Goal: Transaction & Acquisition: Purchase product/service

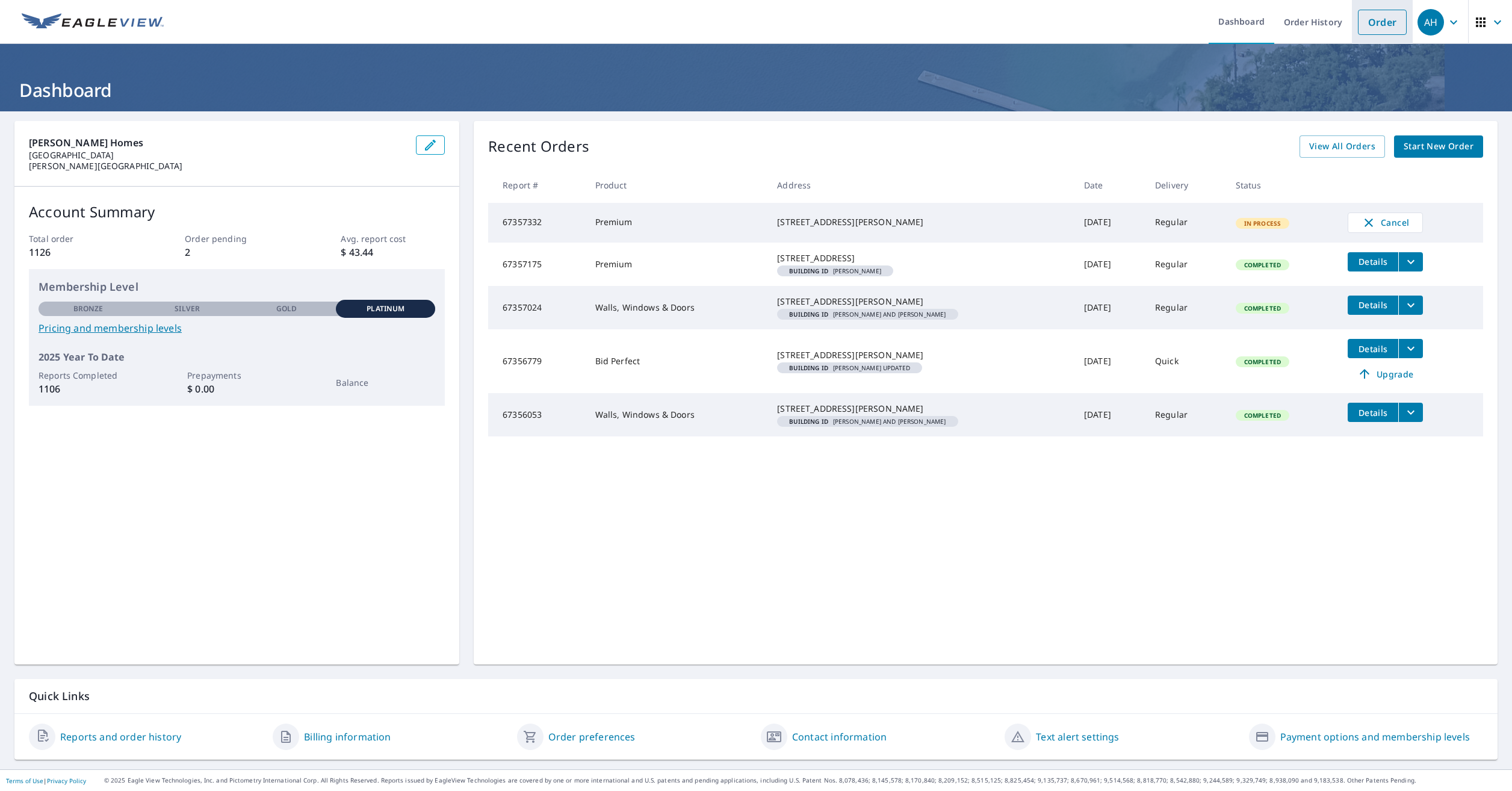
click at [1369, 21] on link "Order" at bounding box center [1382, 22] width 49 height 25
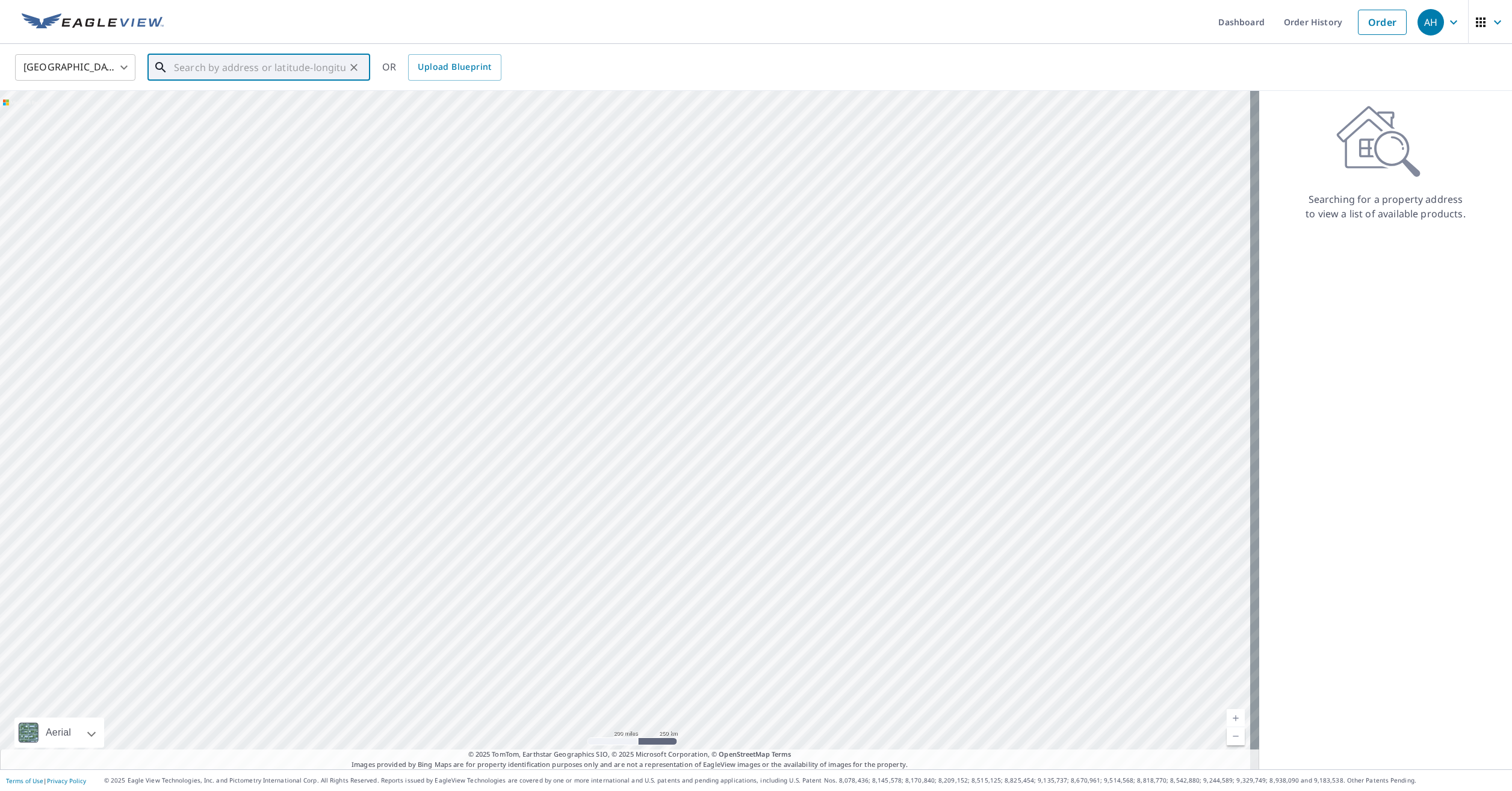
paste input "[STREET_ADDRESS][PERSON_NAME]"
click at [273, 115] on p "[GEOGRAPHIC_DATA]" at bounding box center [266, 115] width 189 height 12
type input "[STREET_ADDRESS][PERSON_NAME]"
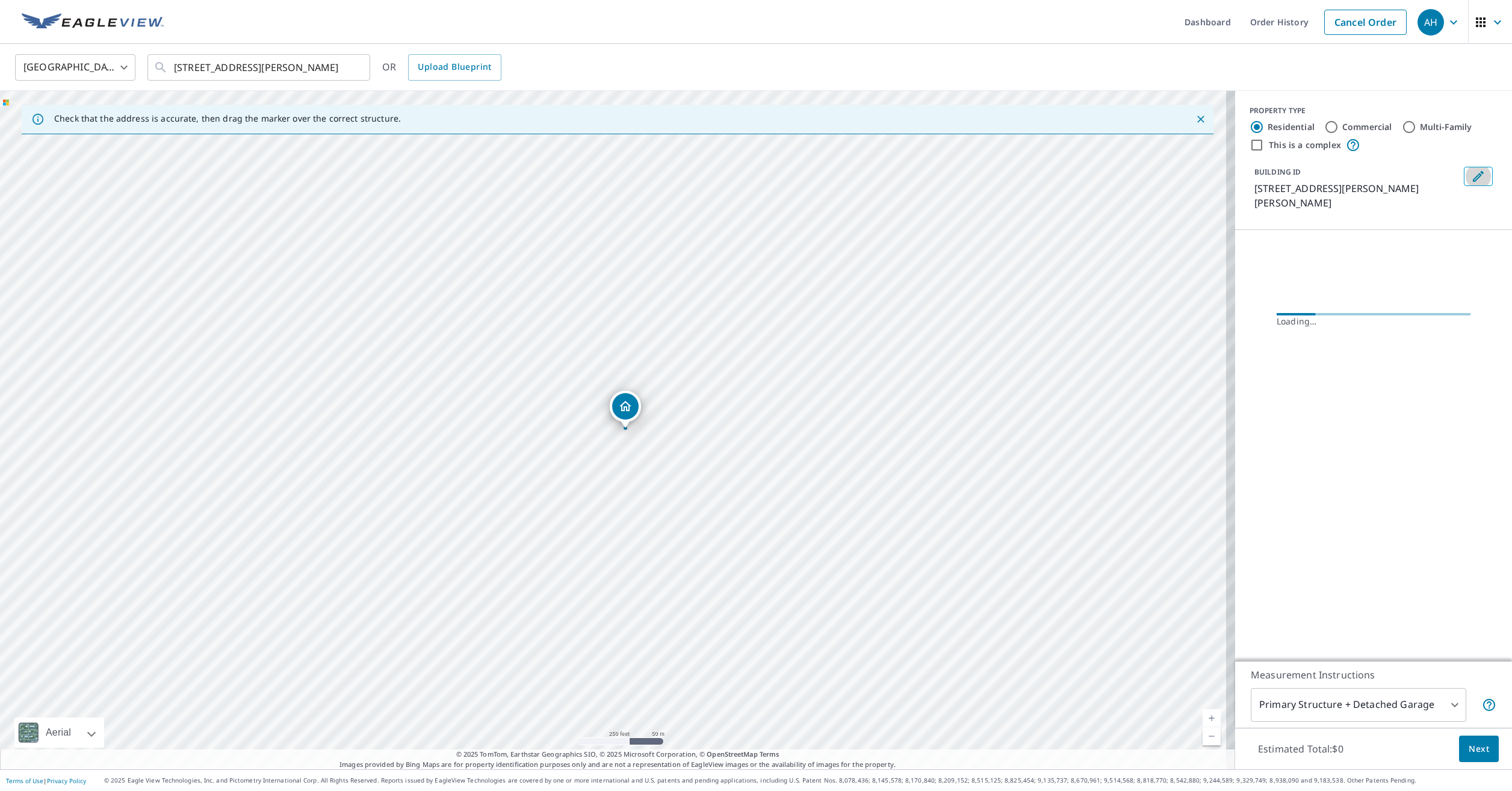
click at [1471, 175] on icon "Edit building 1" at bounding box center [1478, 176] width 14 height 14
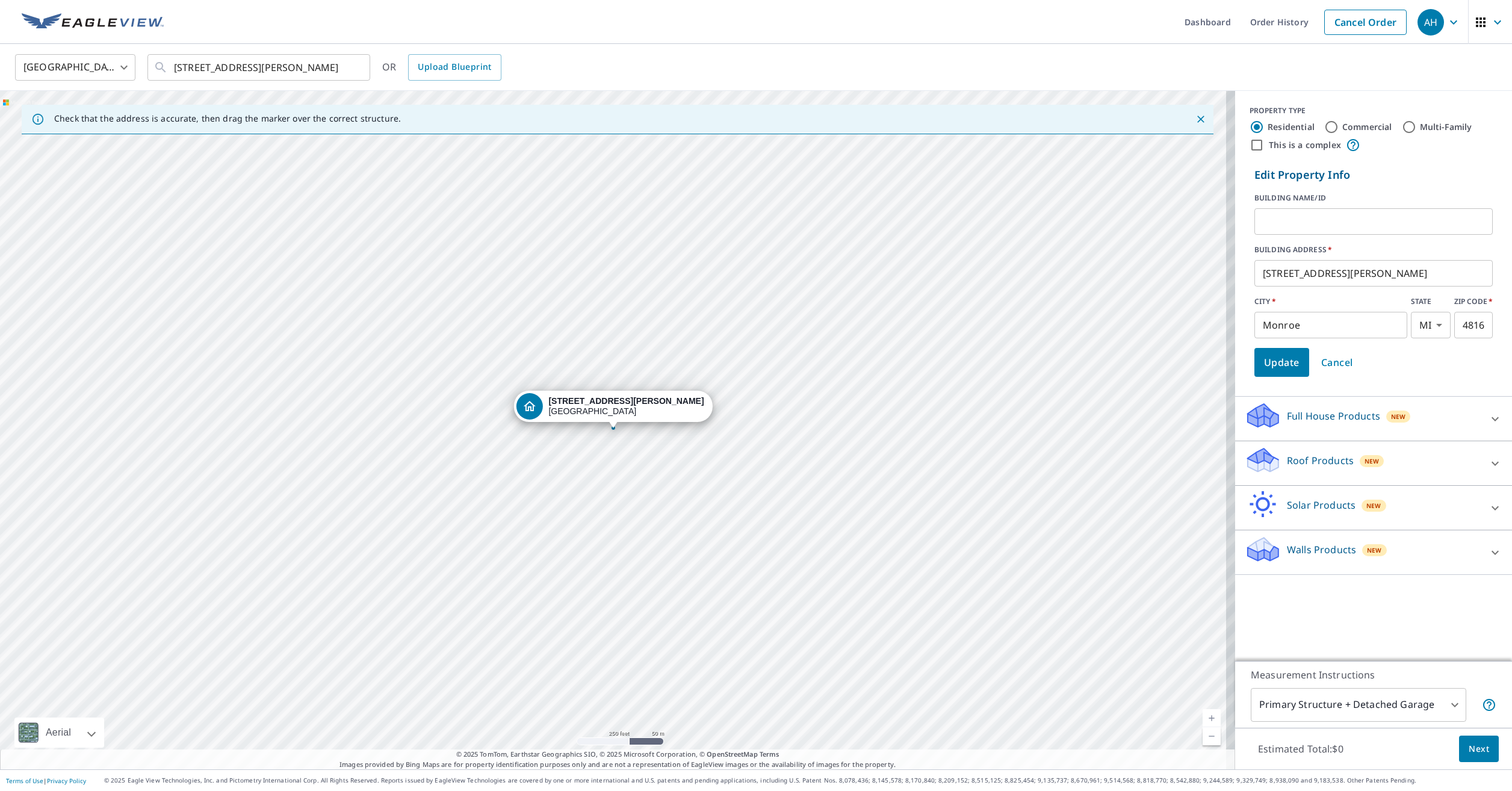
click at [1304, 220] on input "text" at bounding box center [1374, 221] width 239 height 34
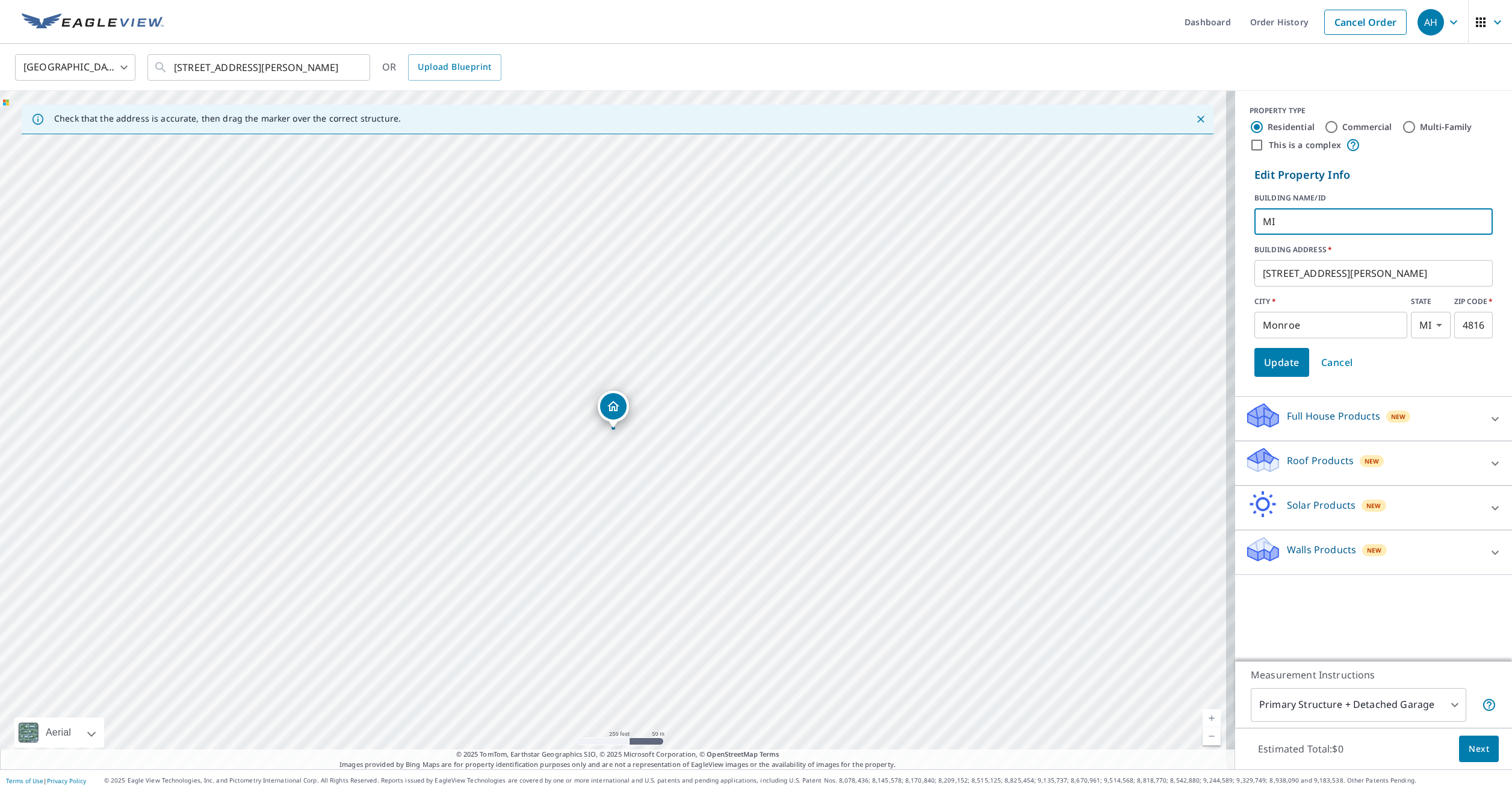
type input "M"
type input "S"
type input "[PERSON_NAME]"
click at [1284, 365] on span "Update" at bounding box center [1281, 362] width 36 height 17
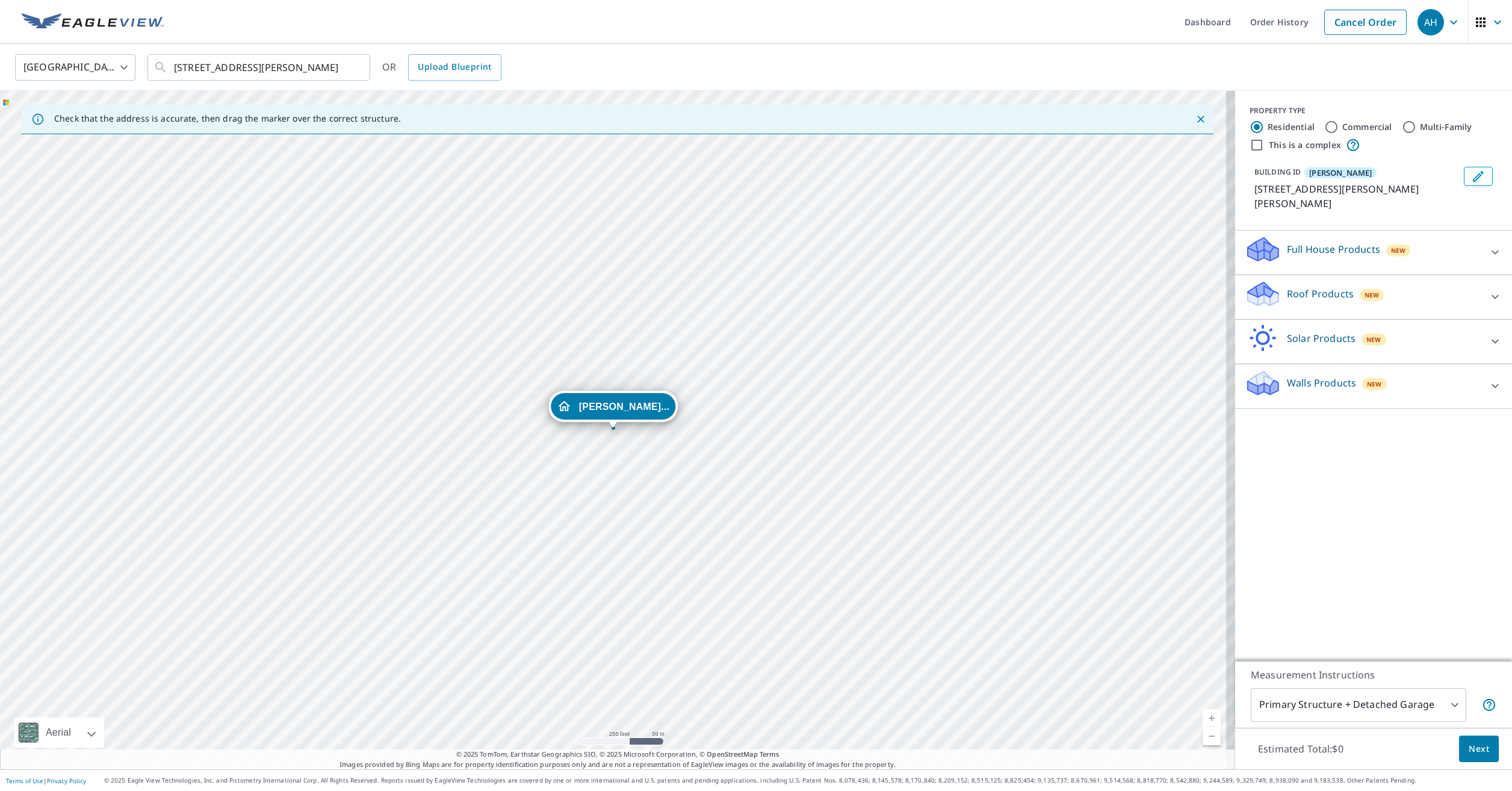
click at [1286, 290] on div "Roof Products New" at bounding box center [1363, 296] width 236 height 34
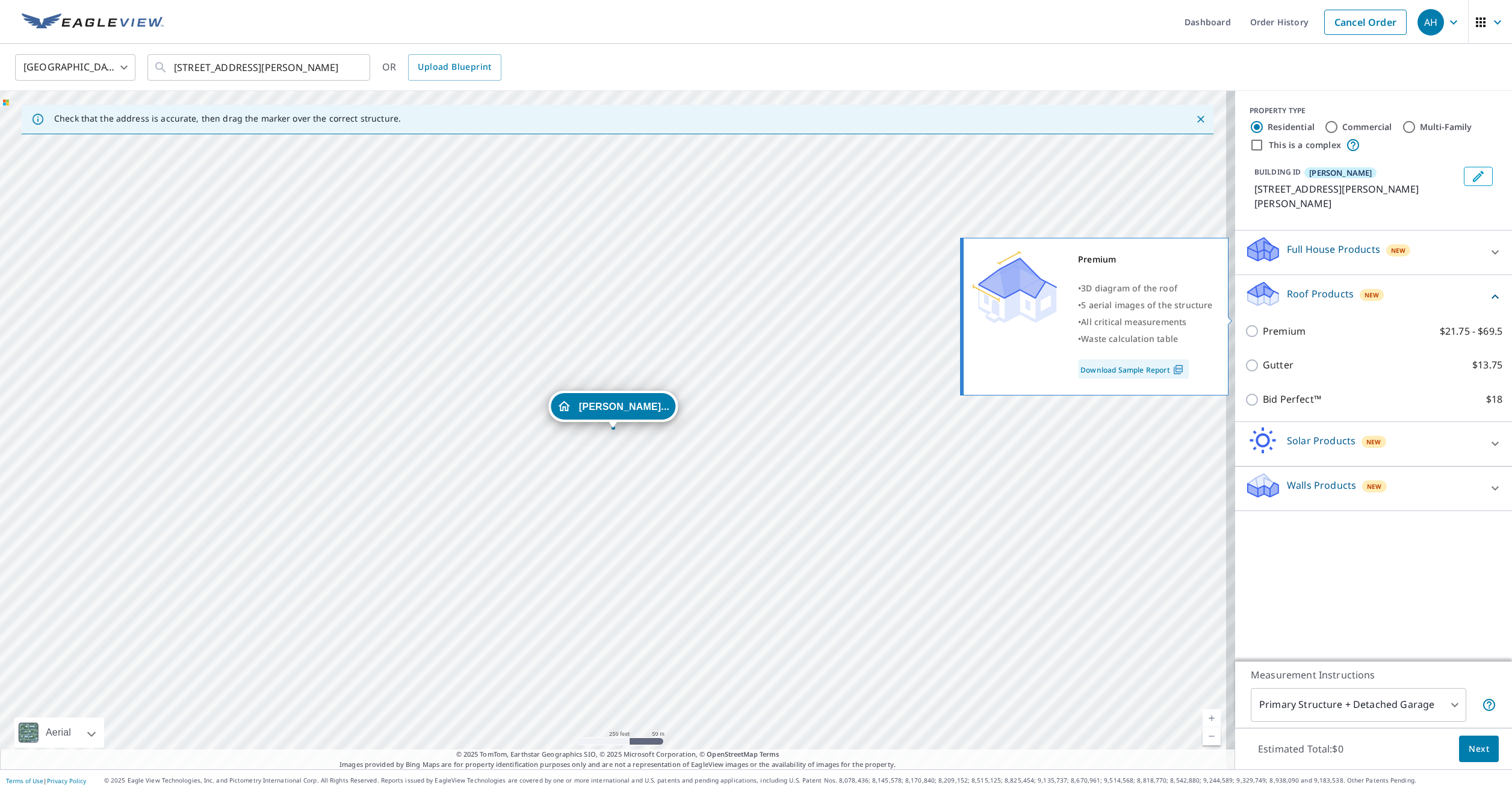
click at [1245, 324] on input "Premium $21.75 - $69.5" at bounding box center [1254, 331] width 18 height 14
checkbox input "true"
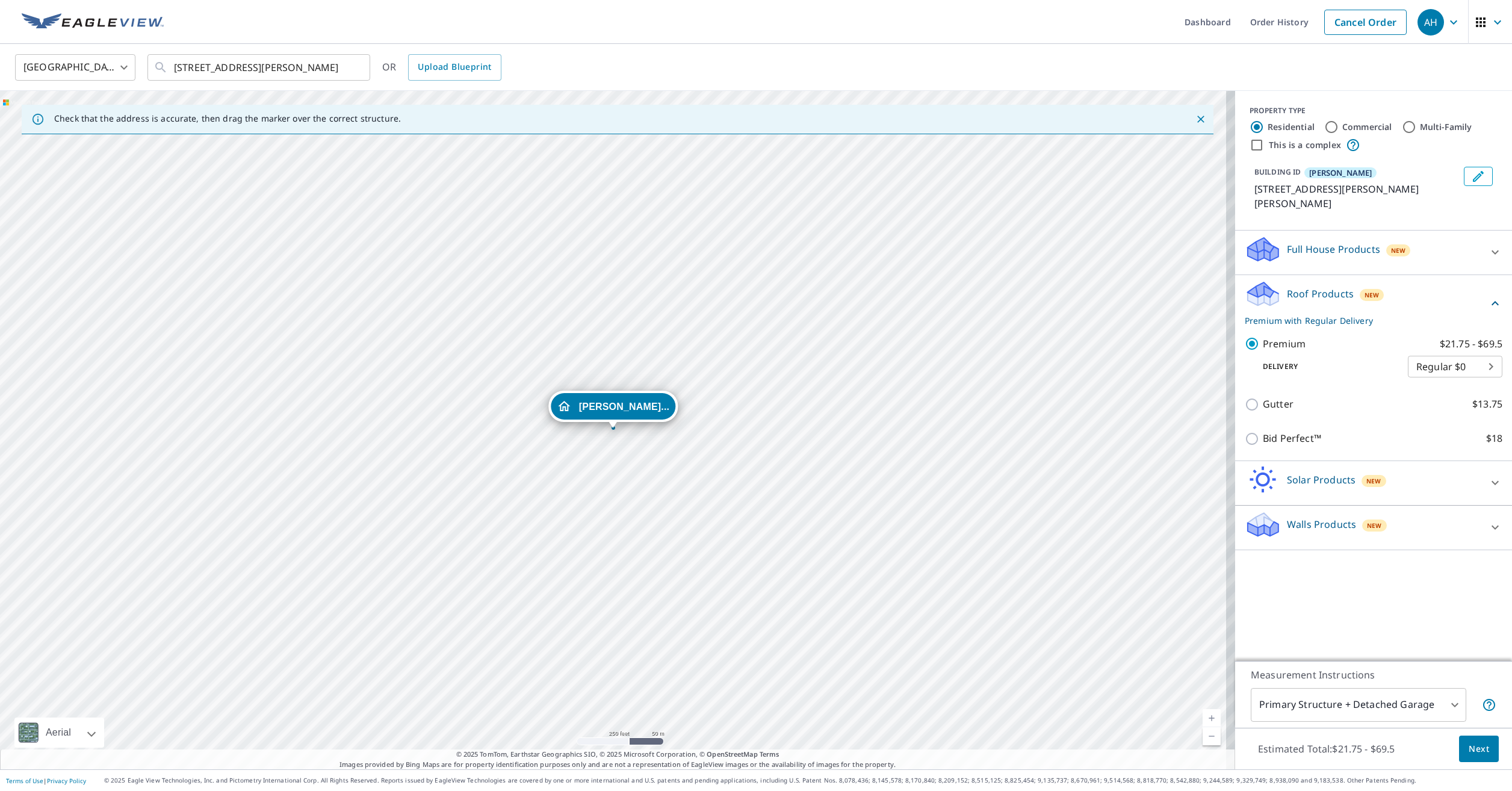
click at [1348, 702] on body "AH AH Dashboard Order History Cancel Order AH [GEOGRAPHIC_DATA] [GEOGRAPHIC_DAT…" at bounding box center [756, 395] width 1512 height 791
click at [1341, 721] on li "Primary Structure Only" at bounding box center [1349, 721] width 216 height 21
type input "2"
click at [1472, 753] on span "Next" at bounding box center [1479, 748] width 21 height 15
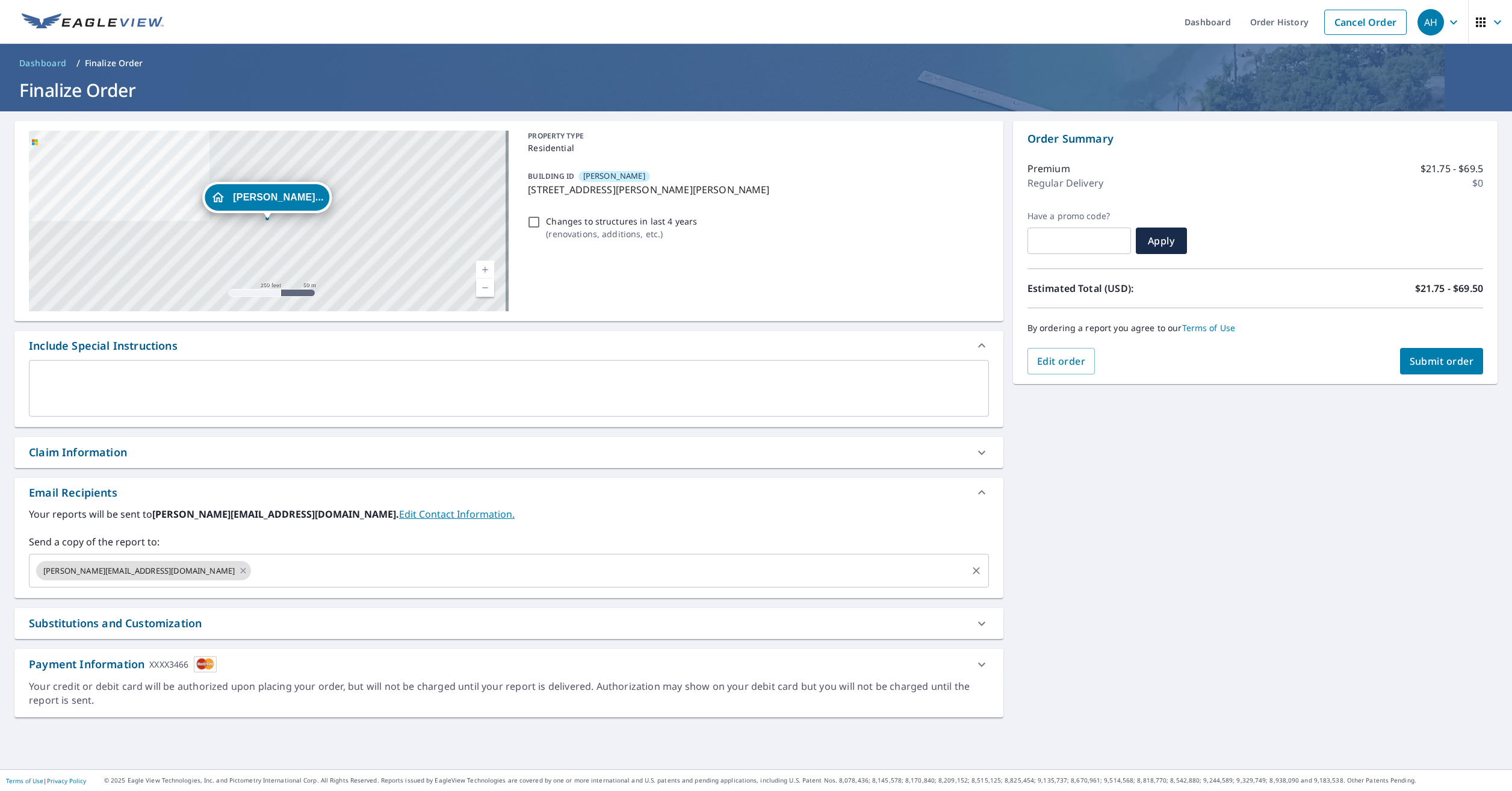
click at [253, 570] on input "text" at bounding box center [609, 570] width 713 height 23
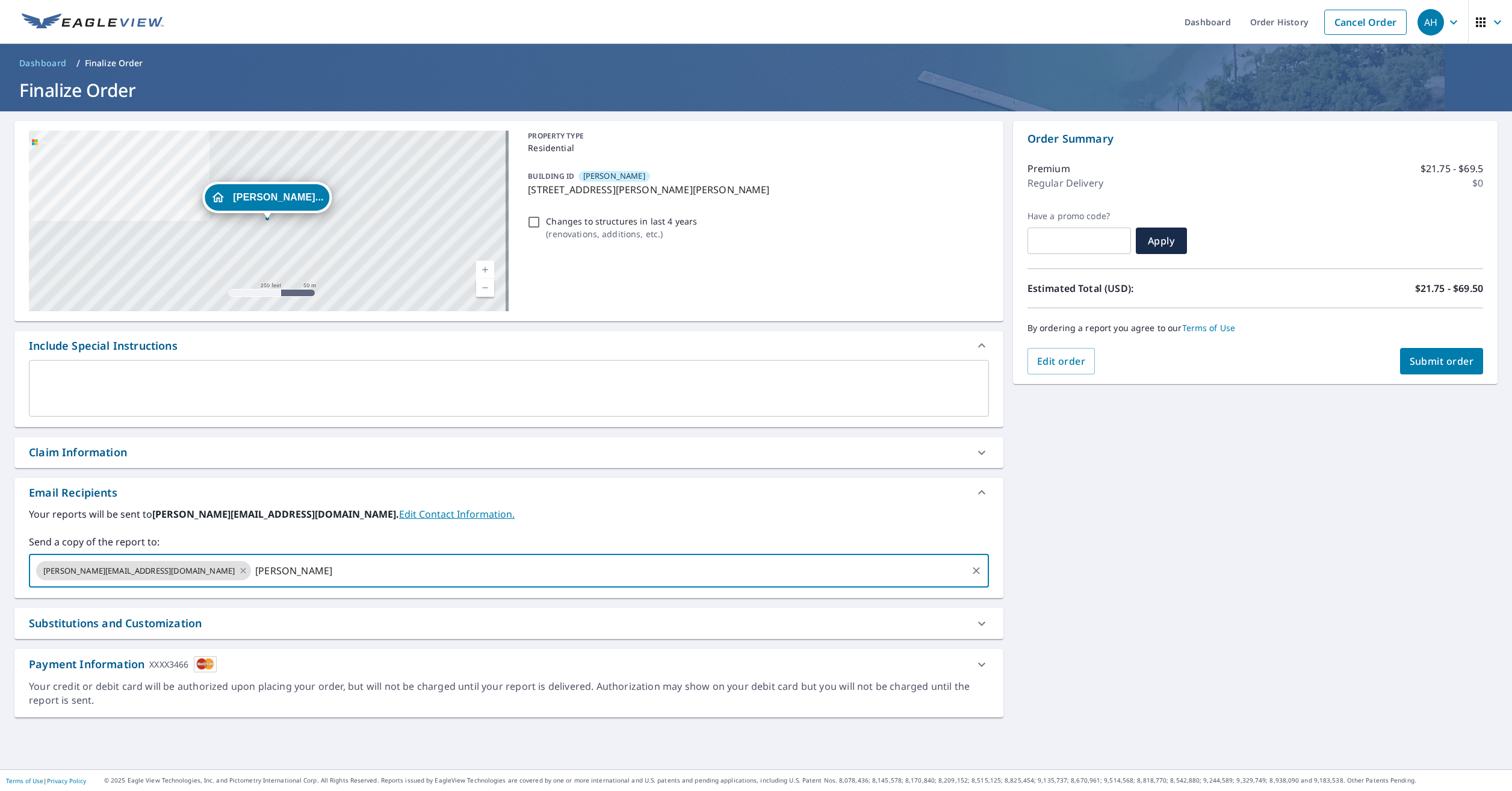
type input "[PERSON_NAME]"
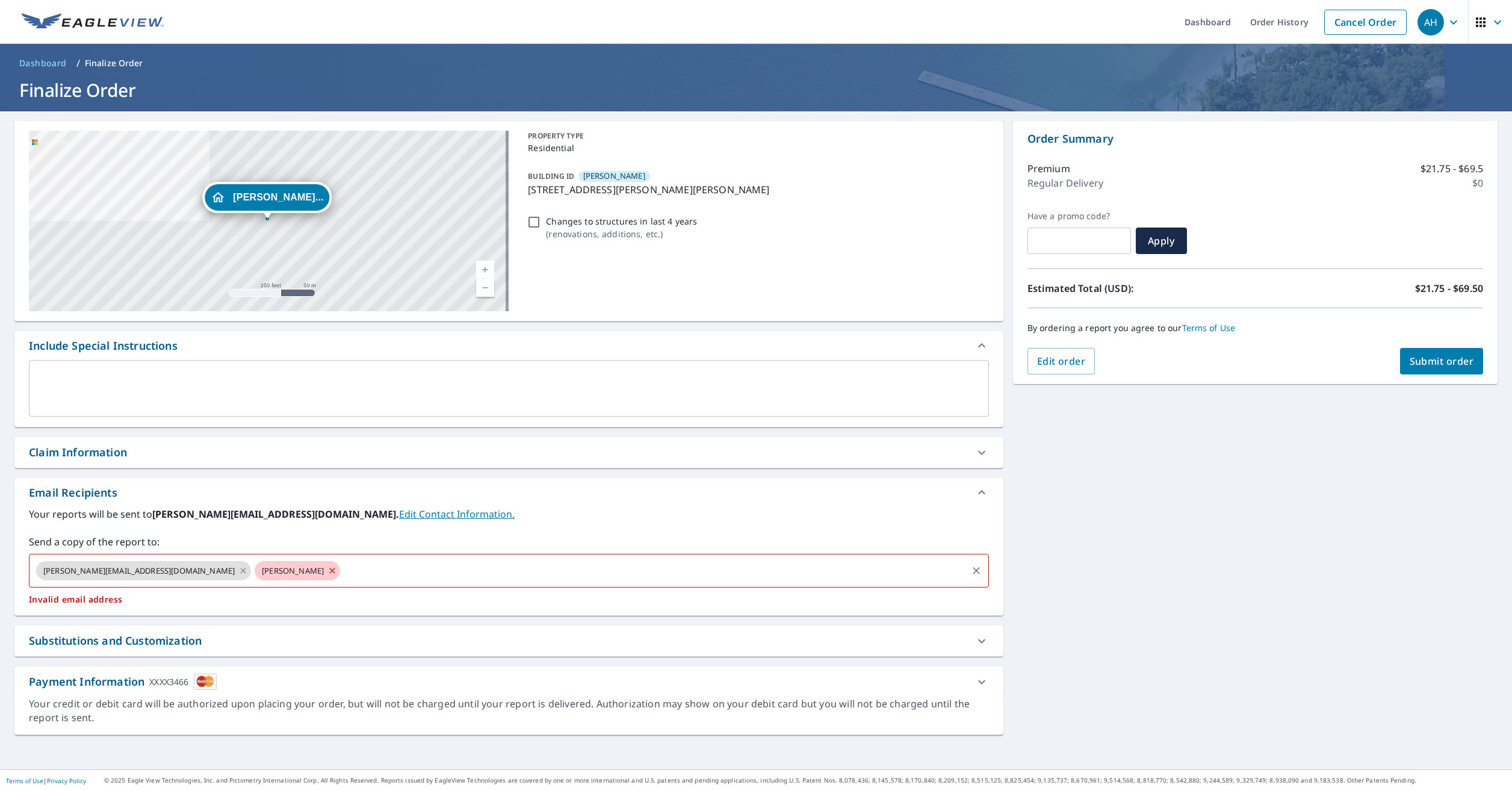
click at [327, 570] on icon at bounding box center [332, 571] width 9 height 13
checkbox input "true"
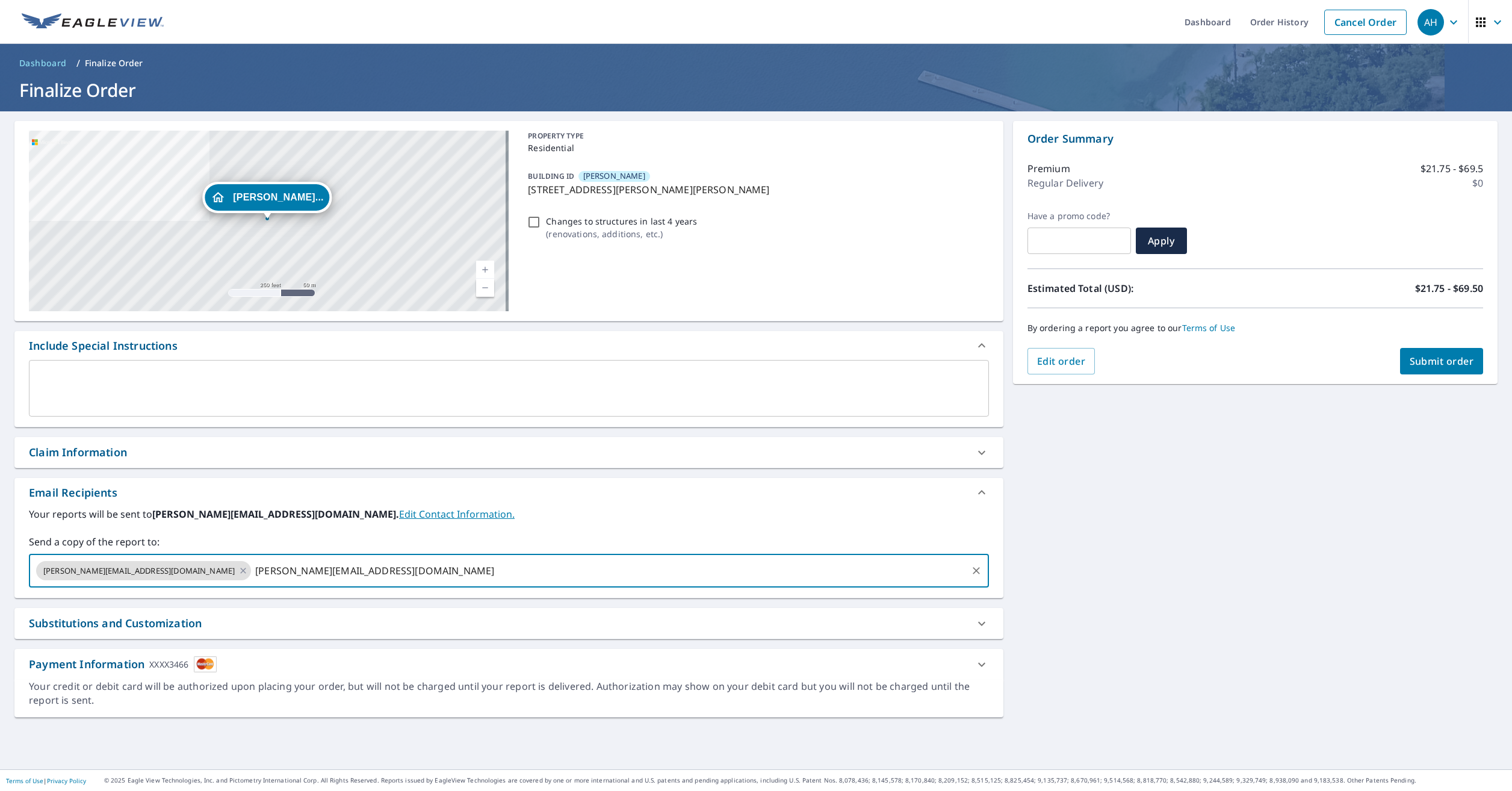
type input "[PERSON_NAME][EMAIL_ADDRESS][DOMAIN_NAME]"
click at [1453, 358] on span "Submit order" at bounding box center [1442, 361] width 64 height 13
checkbox input "true"
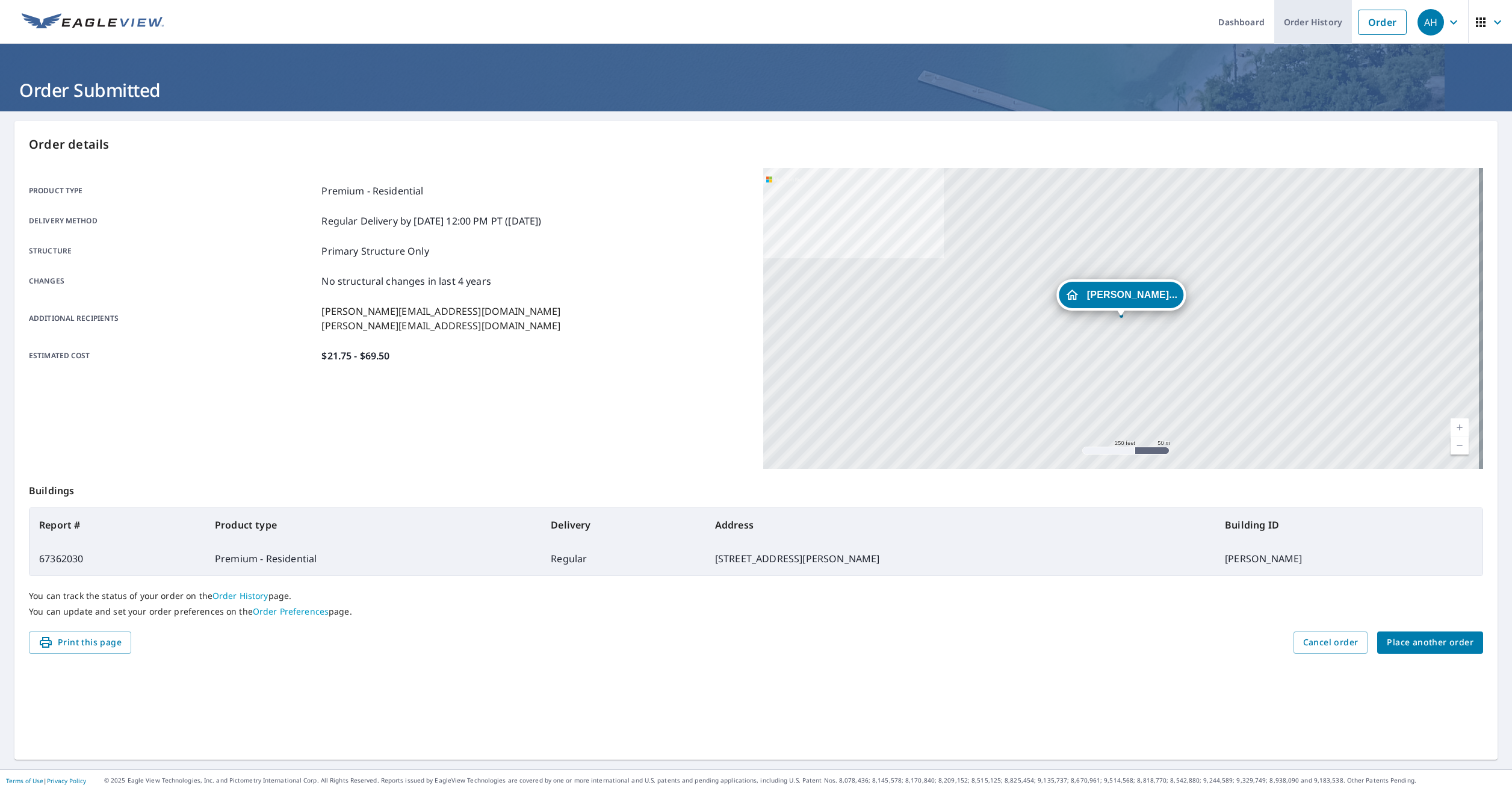
click at [1292, 28] on link "Order History" at bounding box center [1313, 22] width 77 height 44
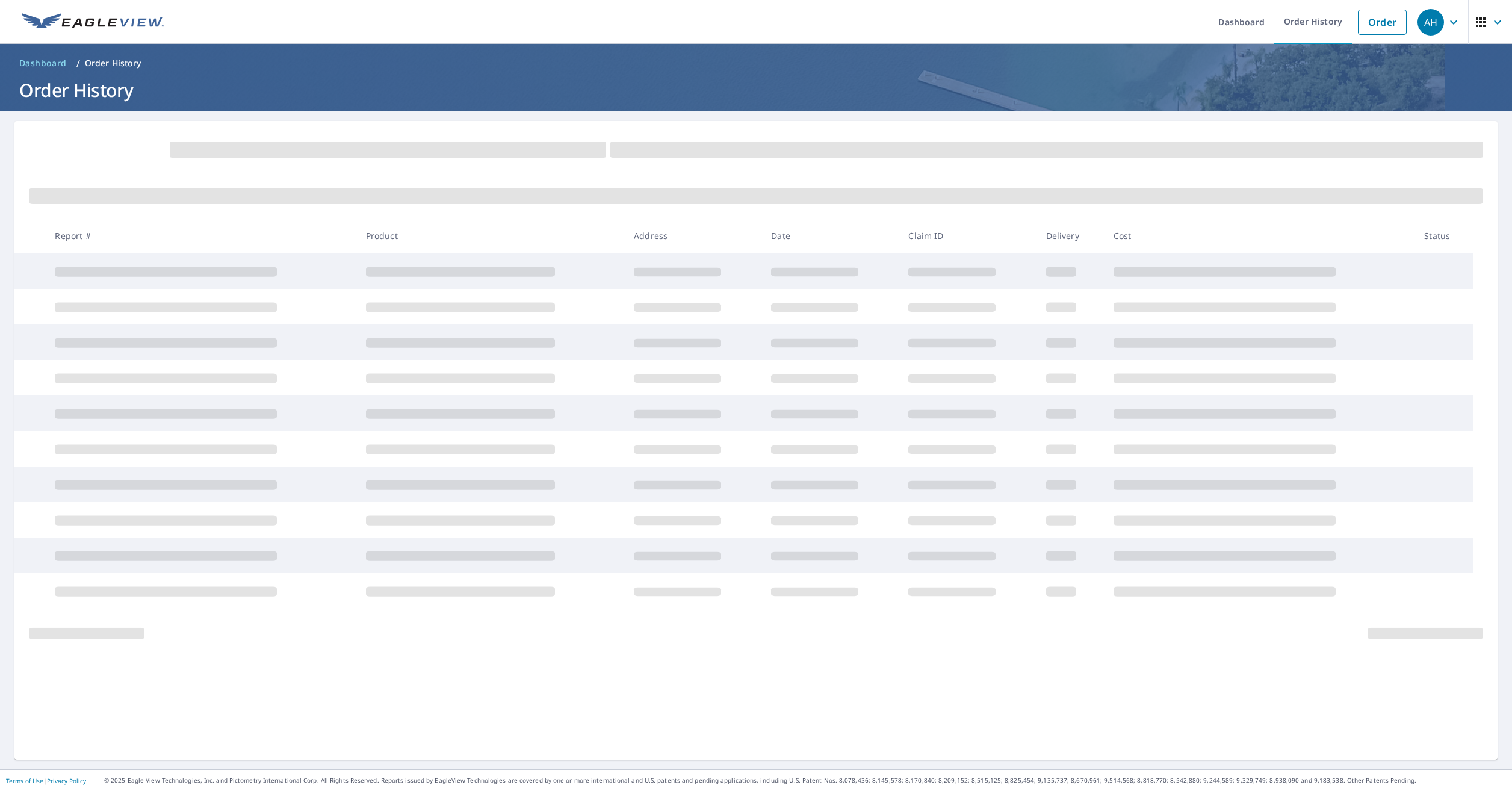
drag, startPoint x: 1288, startPoint y: 25, endPoint x: 831, endPoint y: 1, distance: 457.6
click at [831, 1] on ul "Dashboard Order History Order" at bounding box center [791, 22] width 1242 height 44
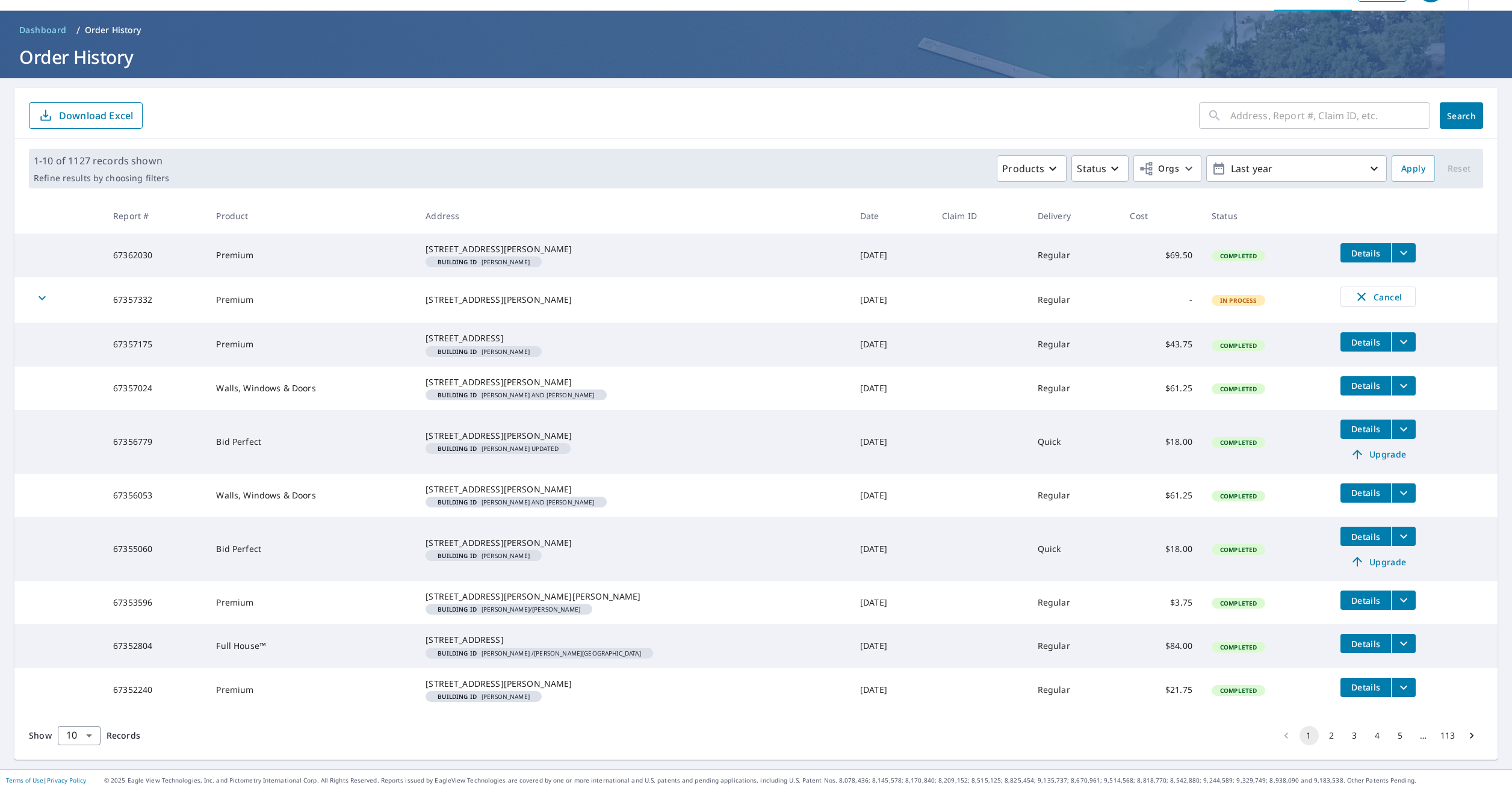
scroll to position [117, 0]
click at [1323, 736] on button "2" at bounding box center [1332, 735] width 19 height 19
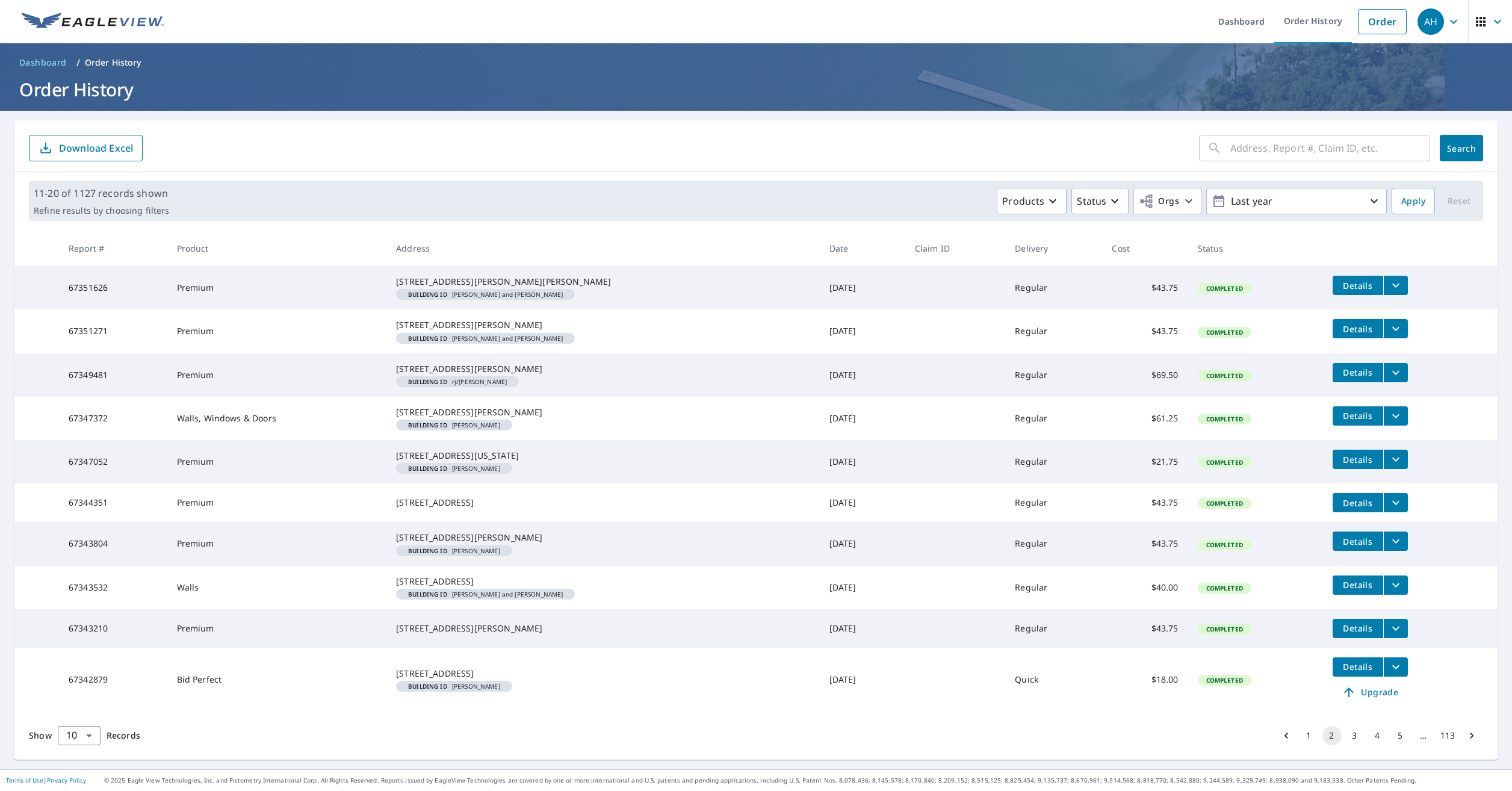
scroll to position [95, 0]
click at [1345, 735] on button "3" at bounding box center [1355, 735] width 19 height 19
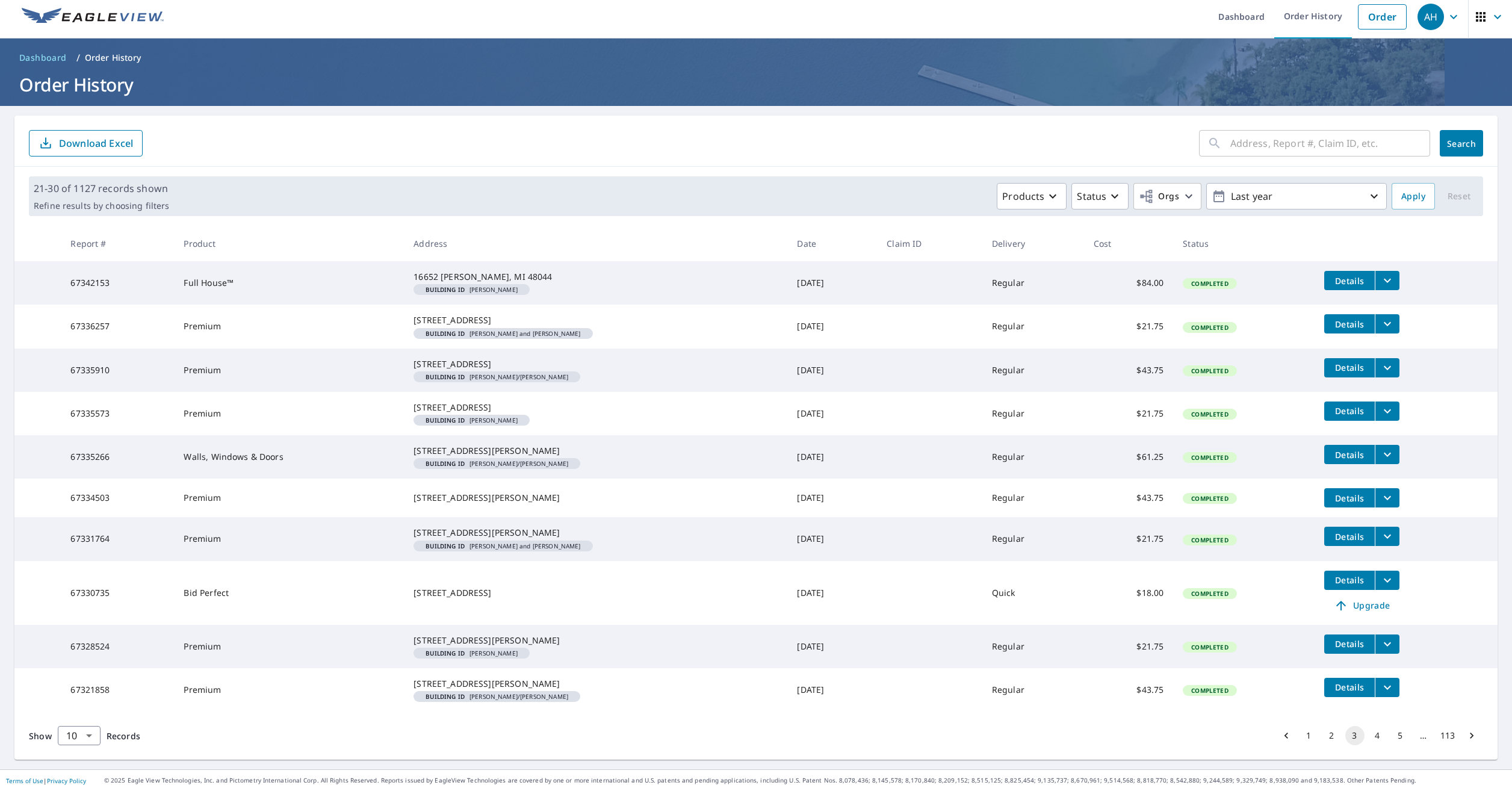
scroll to position [107, 0]
click at [1322, 734] on button "2" at bounding box center [1332, 735] width 19 height 19
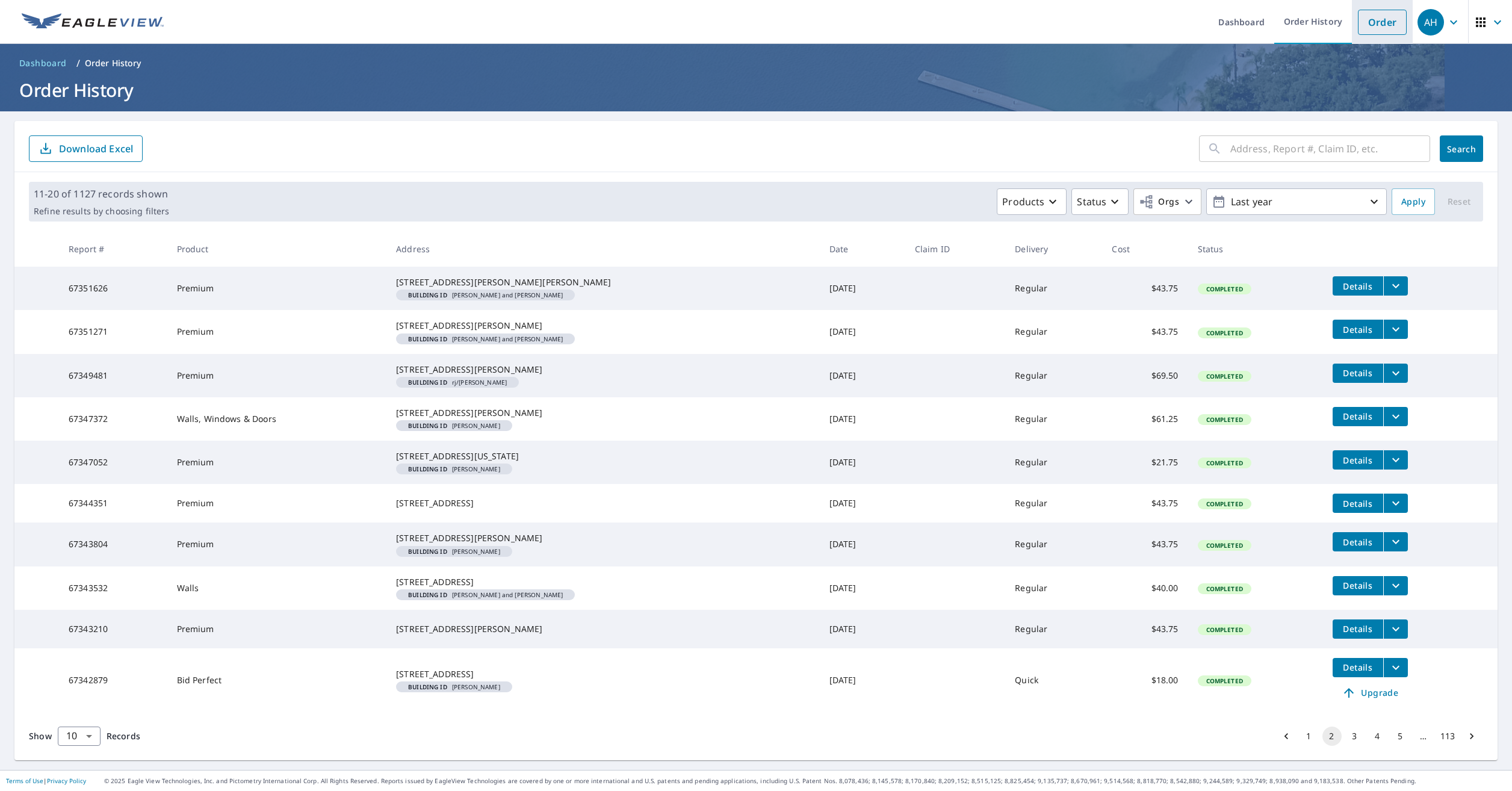
click at [1366, 26] on link "Order" at bounding box center [1382, 22] width 49 height 25
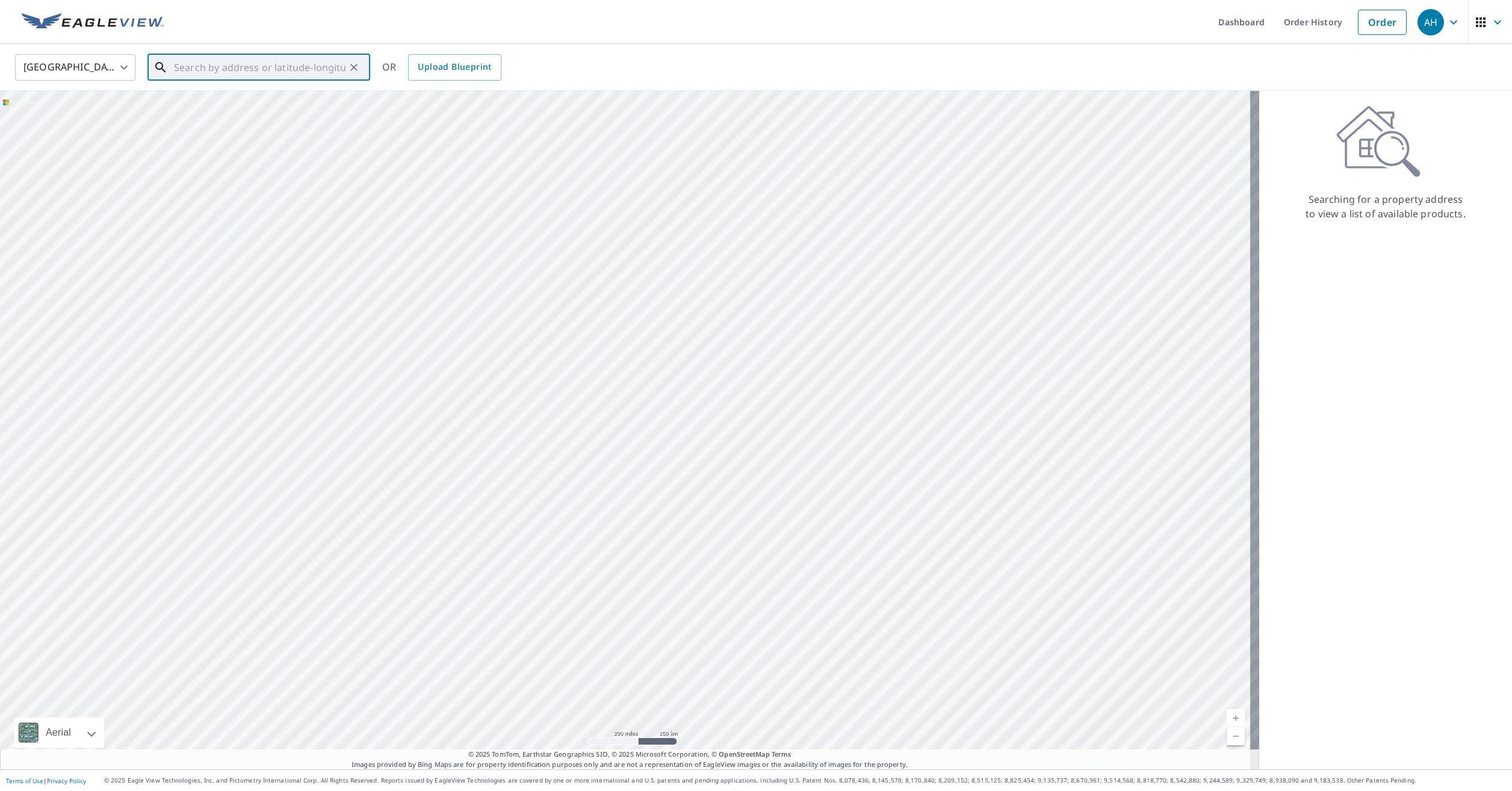
paste input "[STREET_ADDRESS][PERSON_NAME]"
click at [273, 106] on span "67649 [PERSON_NAME]" at bounding box center [266, 102] width 189 height 14
type input "[STREET_ADDRESS][PERSON_NAME]"
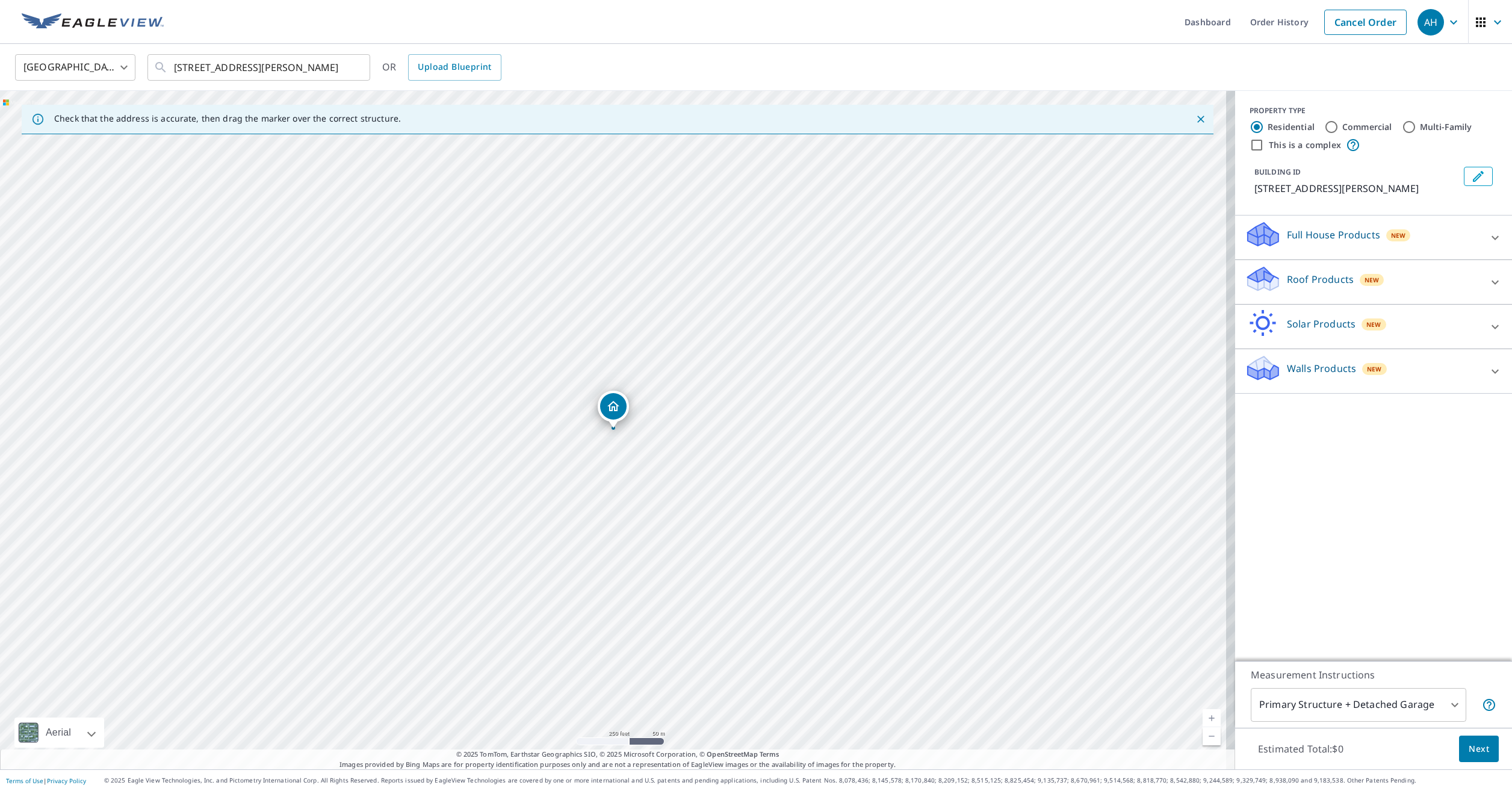
click at [1471, 171] on icon "Edit building 1" at bounding box center [1478, 176] width 14 height 14
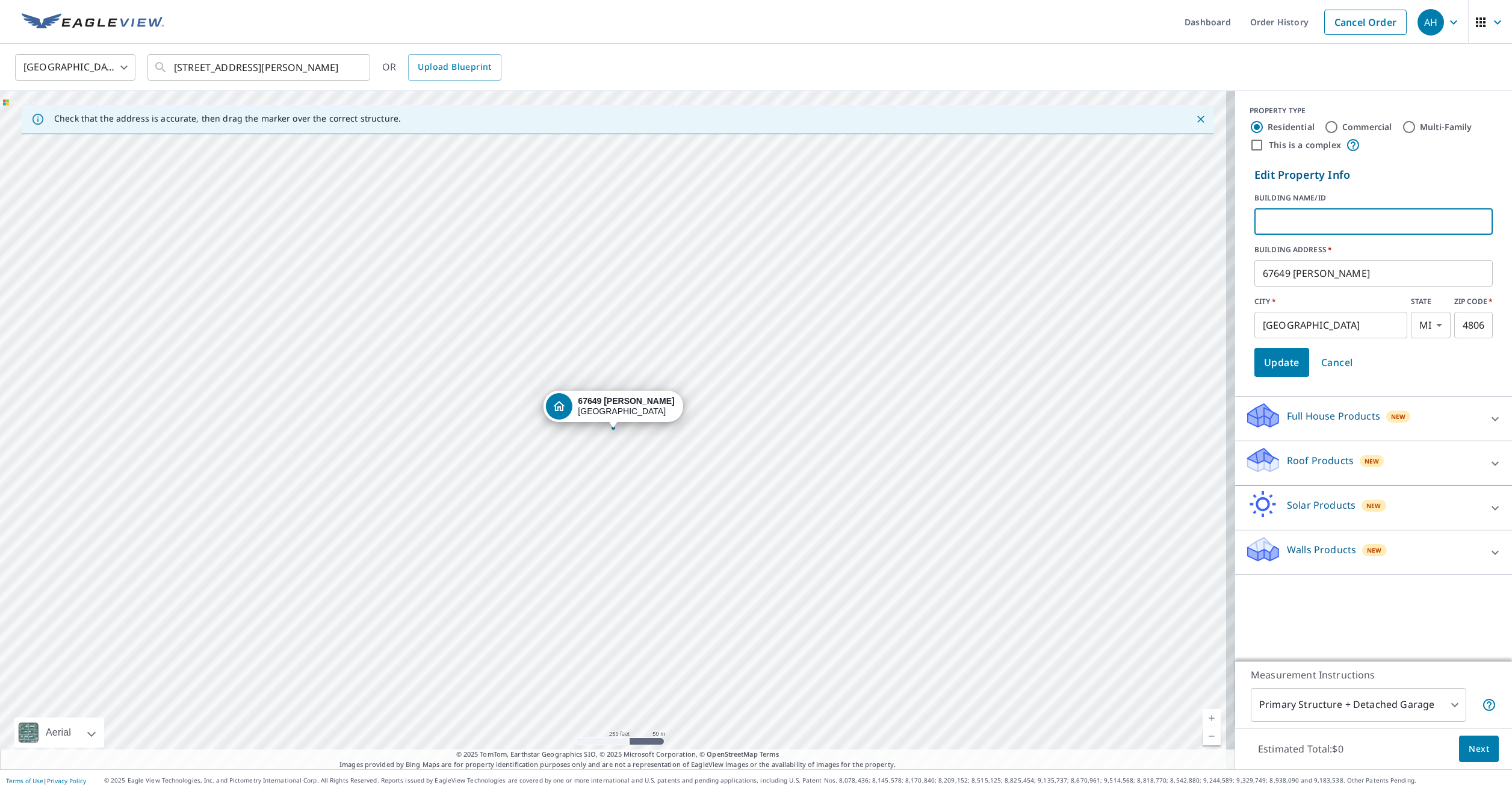
click at [1309, 217] on input "text" at bounding box center [1374, 221] width 239 height 34
type input "[PERSON_NAME]"
click at [1289, 366] on span "Update" at bounding box center [1281, 362] width 36 height 17
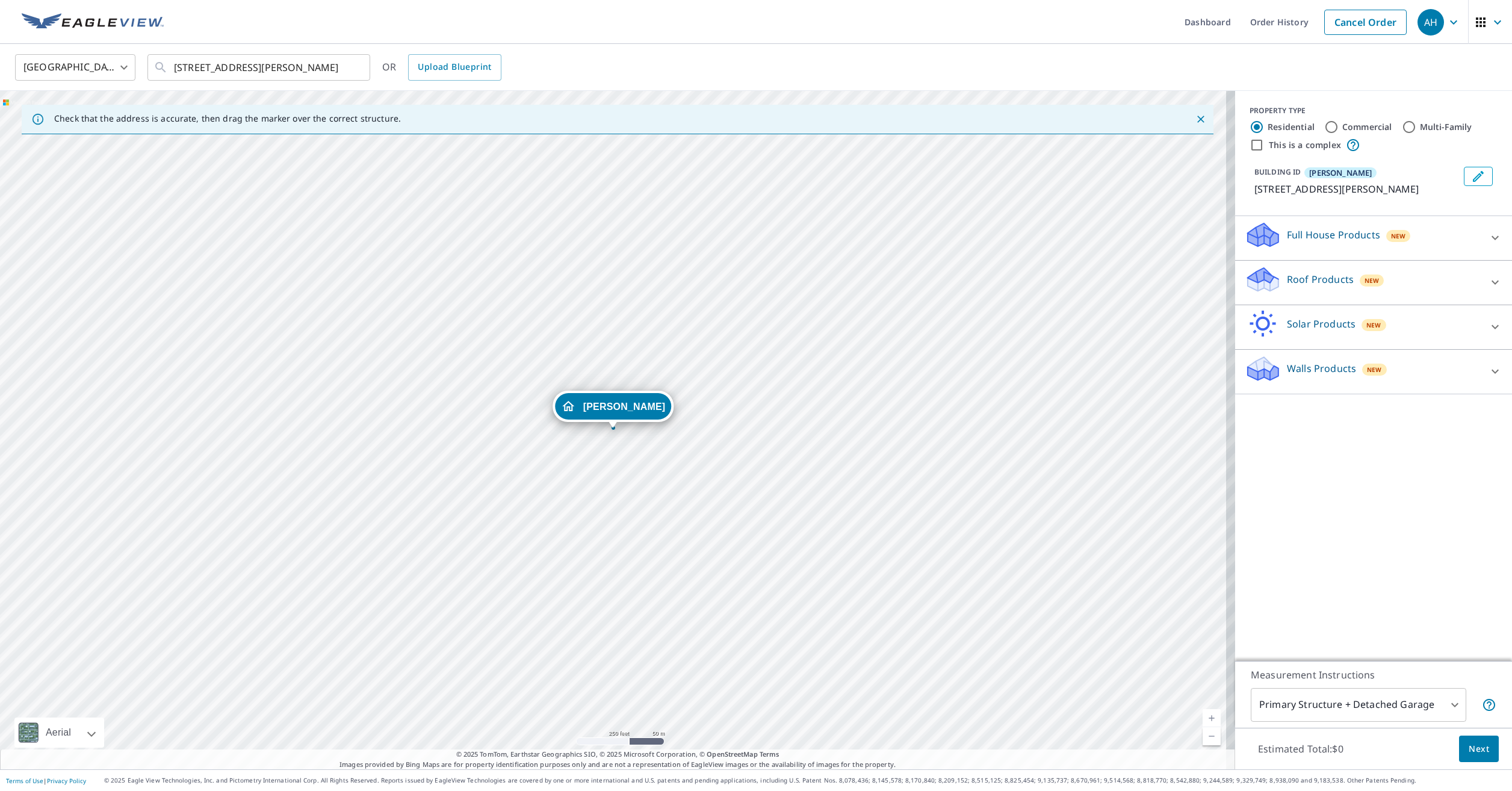
click at [1297, 273] on p "Roof Products" at bounding box center [1320, 279] width 67 height 14
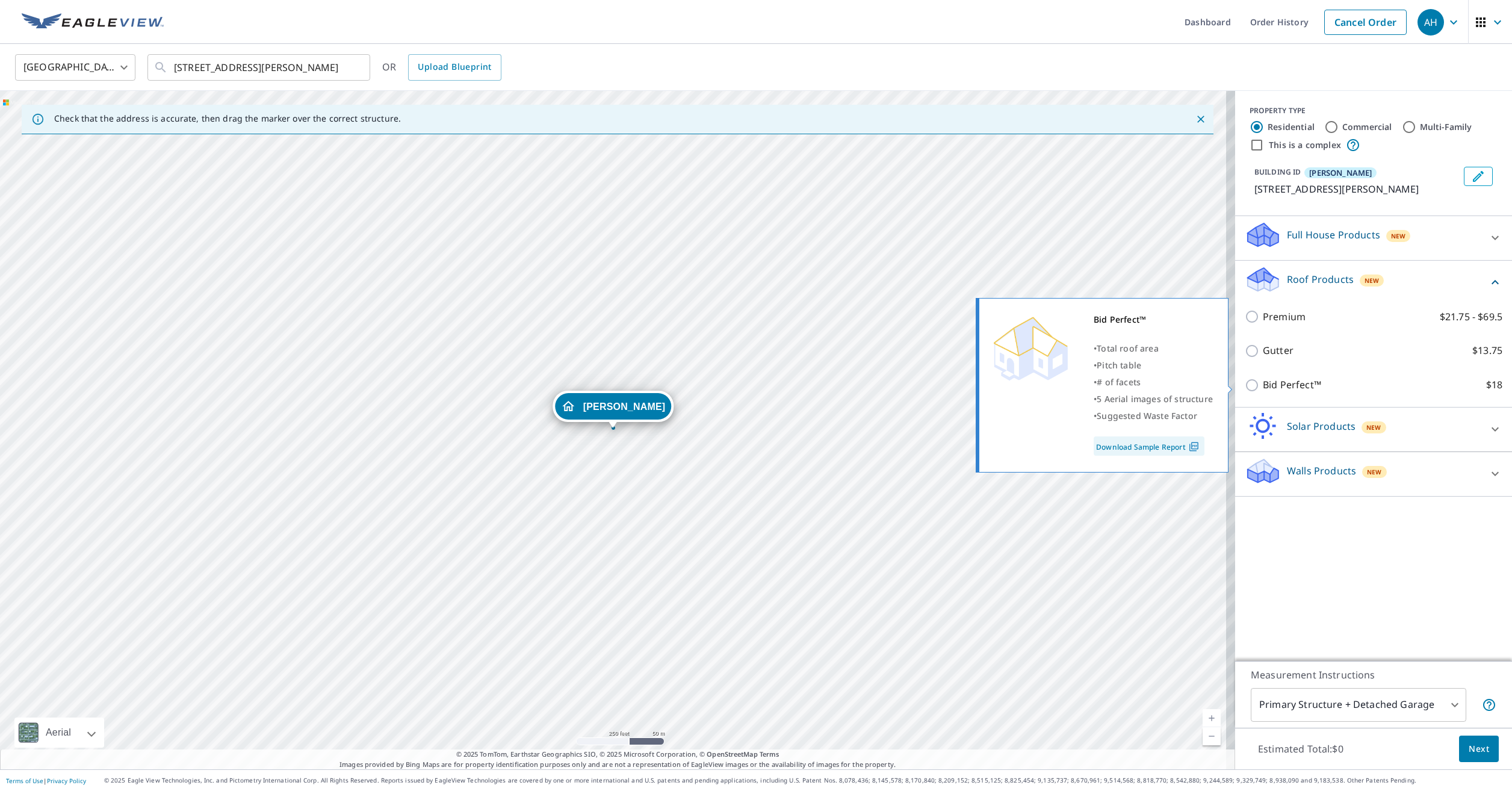
click at [1245, 383] on input "Bid Perfect™ $18" at bounding box center [1254, 385] width 18 height 14
checkbox input "true"
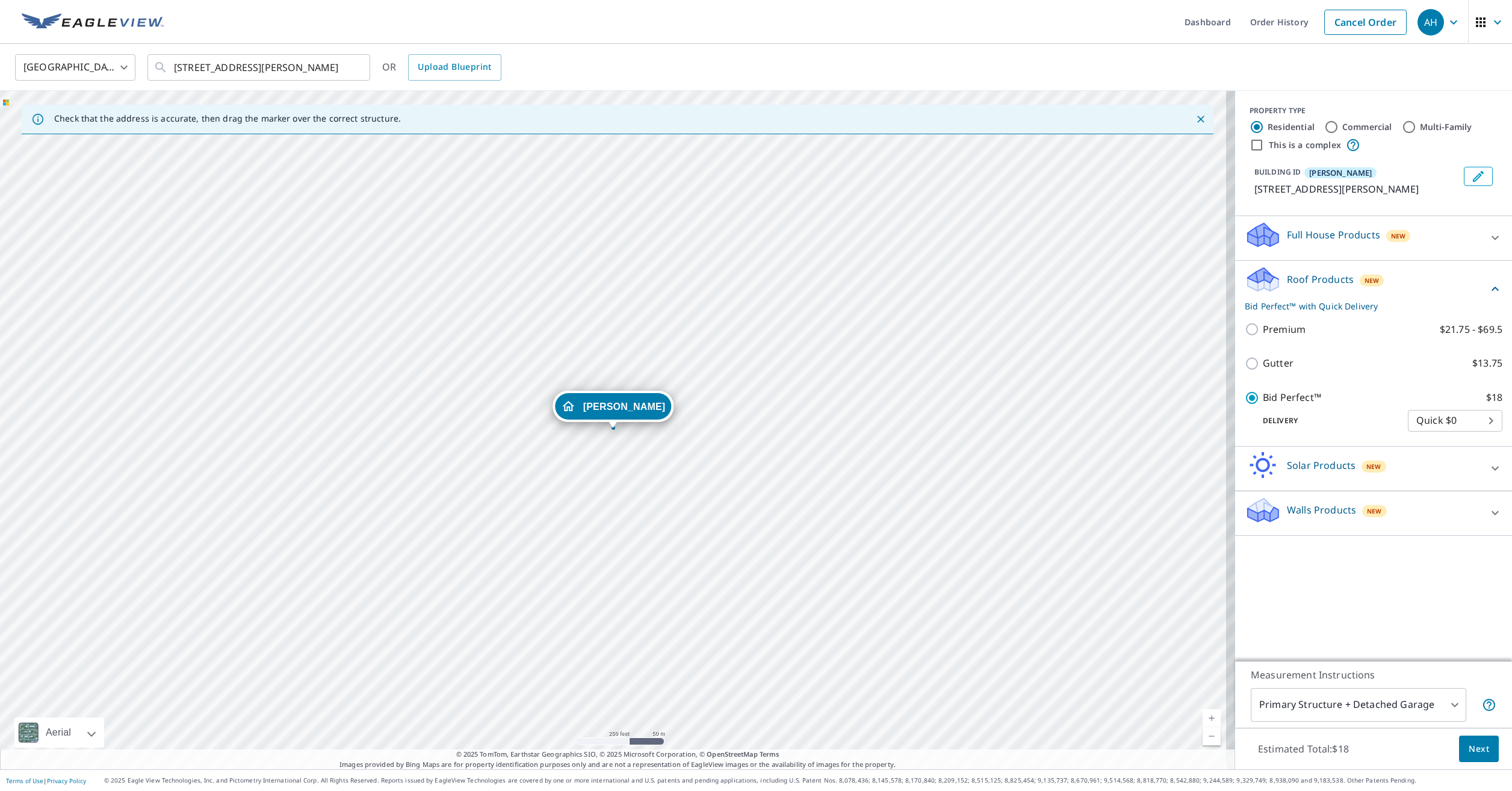
click at [1378, 698] on body "AH AH Dashboard Order History Cancel Order AH [GEOGRAPHIC_DATA] [GEOGRAPHIC_DAT…" at bounding box center [756, 395] width 1512 height 791
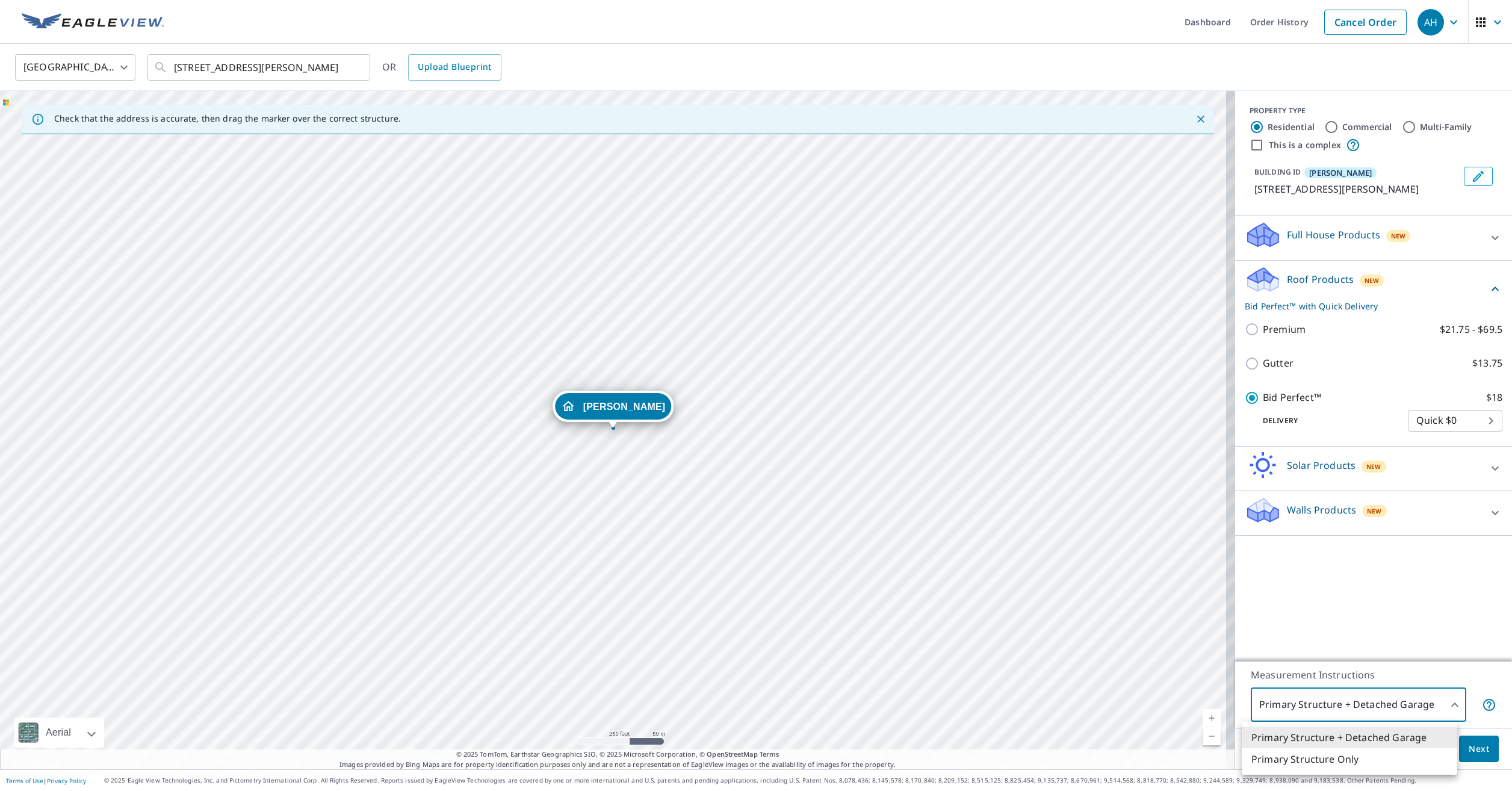
click at [1371, 755] on li "Primary Structure Only" at bounding box center [1349, 759] width 216 height 21
type input "2"
click at [1469, 746] on span "Next" at bounding box center [1479, 748] width 21 height 15
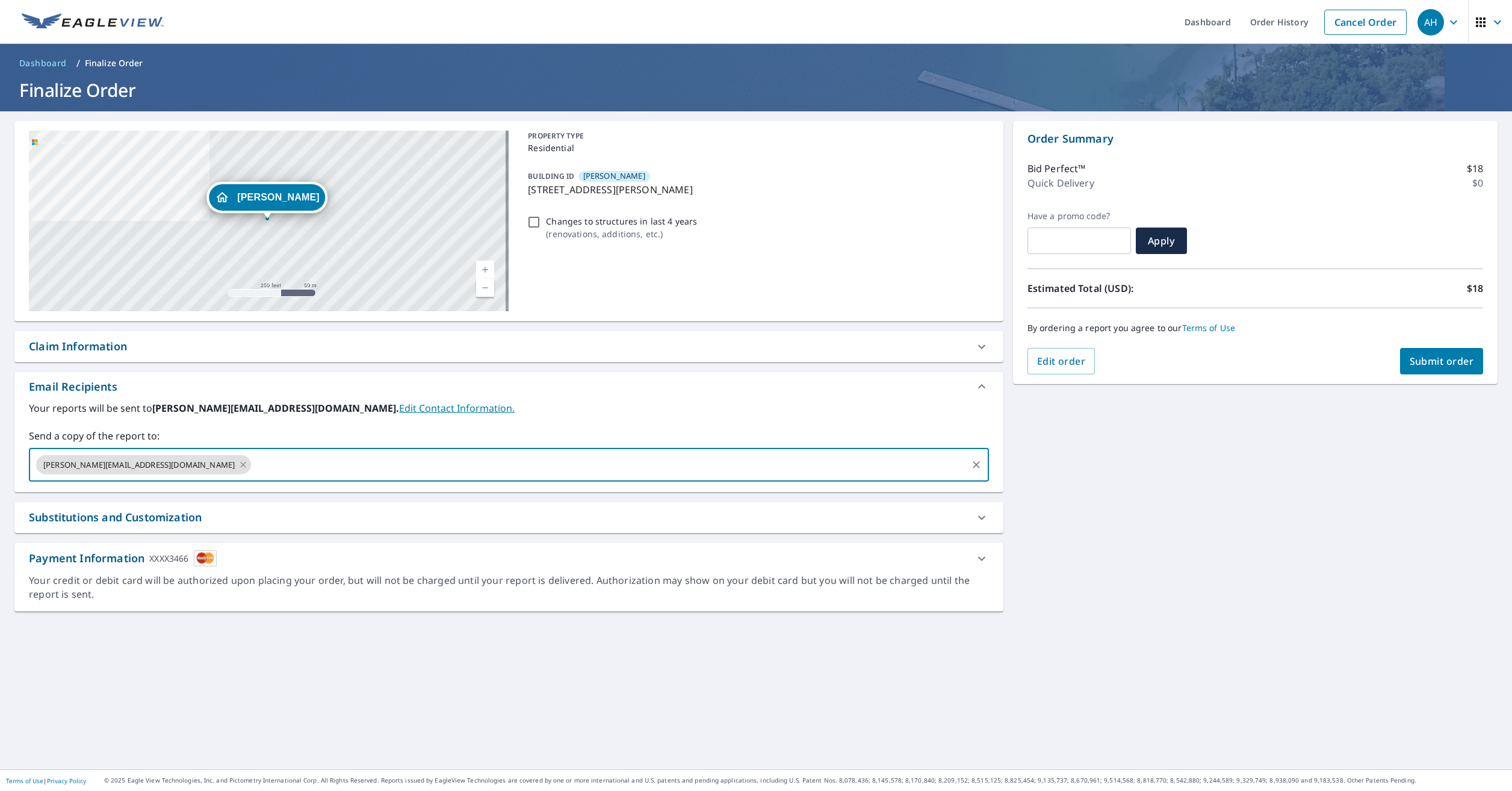
click at [296, 454] on input "text" at bounding box center [609, 464] width 713 height 23
type input "[PERSON_NAME][EMAIL_ADDRESS][DOMAIN_NAME]"
click at [1423, 360] on span "Submit order" at bounding box center [1442, 361] width 64 height 13
checkbox input "true"
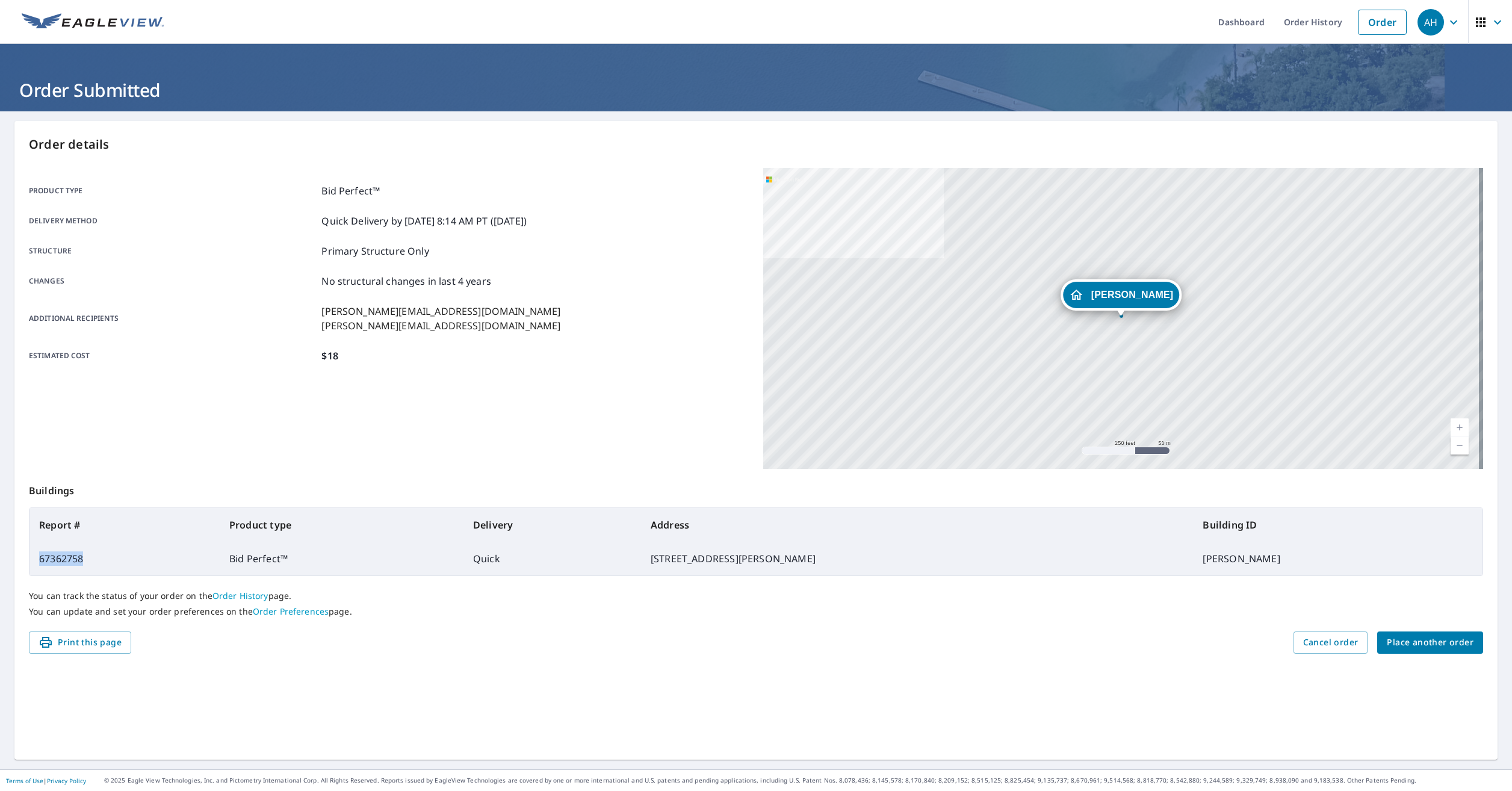
drag, startPoint x: 64, startPoint y: 560, endPoint x: 39, endPoint y: 564, distance: 25.3
click at [39, 564] on td "67362758" at bounding box center [124, 558] width 190 height 34
drag, startPoint x: 39, startPoint y: 564, endPoint x: 49, endPoint y: 563, distance: 10.0
copy td "67362758"
